Goal: Book appointment/travel/reservation

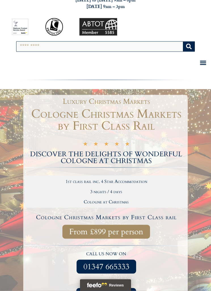
scroll to position [45, 0]
click at [114, 231] on span "From £899 per person" at bounding box center [106, 231] width 74 height 7
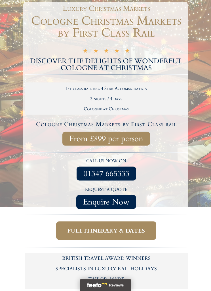
scroll to position [138, 0]
click at [130, 228] on span "Full itinerary & dates" at bounding box center [107, 230] width 78 height 7
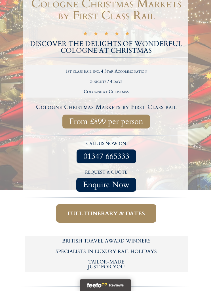
scroll to position [156, 0]
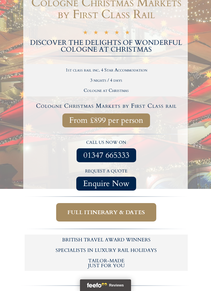
click at [120, 209] on span "Full itinerary & dates" at bounding box center [107, 212] width 78 height 7
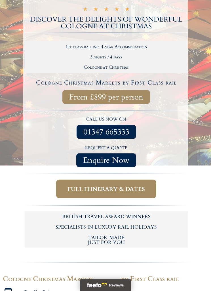
scroll to position [179, 0]
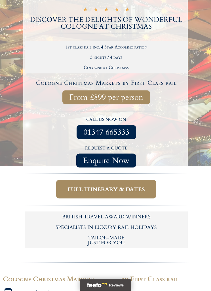
click at [125, 186] on span "Full itinerary & dates" at bounding box center [107, 189] width 78 height 7
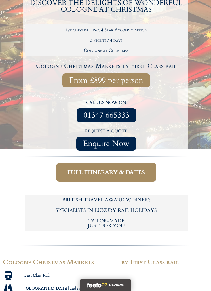
scroll to position [198, 0]
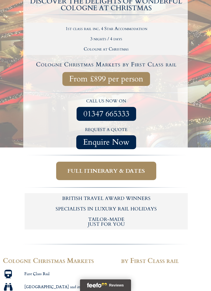
click at [126, 168] on span "Full itinerary & dates" at bounding box center [107, 171] width 78 height 7
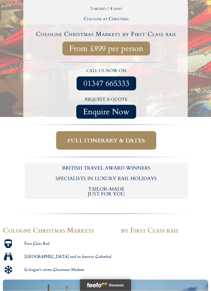
scroll to position [228, 0]
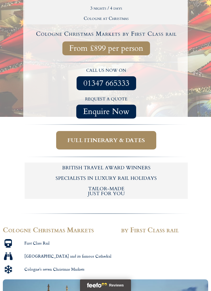
click at [112, 132] on link "Full itinerary & dates" at bounding box center [106, 140] width 100 height 18
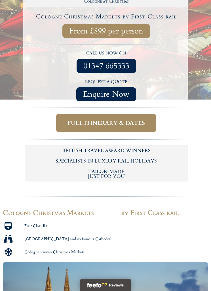
scroll to position [246, 0]
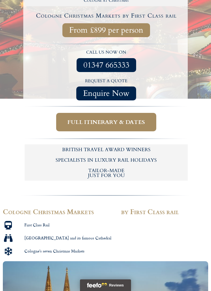
click at [115, 123] on span "Full itinerary & dates" at bounding box center [107, 122] width 78 height 7
click at [127, 122] on span "Full itinerary & dates" at bounding box center [107, 122] width 78 height 7
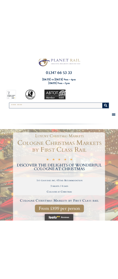
scroll to position [0, 0]
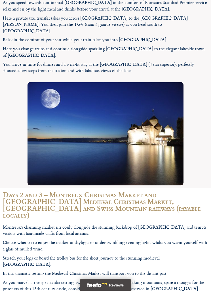
scroll to position [942, 0]
